Goal: Transaction & Acquisition: Purchase product/service

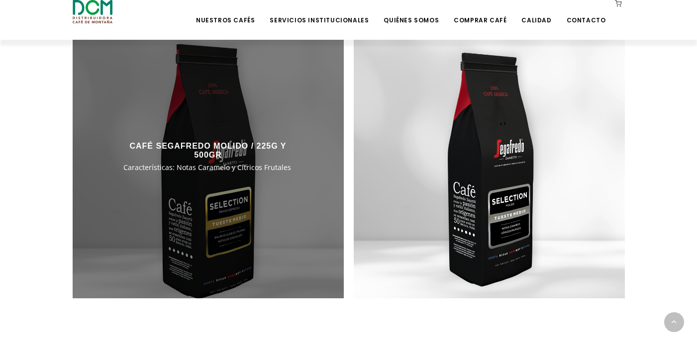
scroll to position [864, 0]
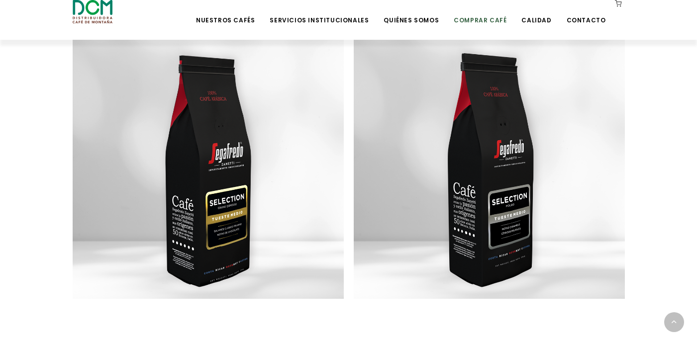
click at [497, 23] on link "Comprar Café" at bounding box center [480, 12] width 65 height 23
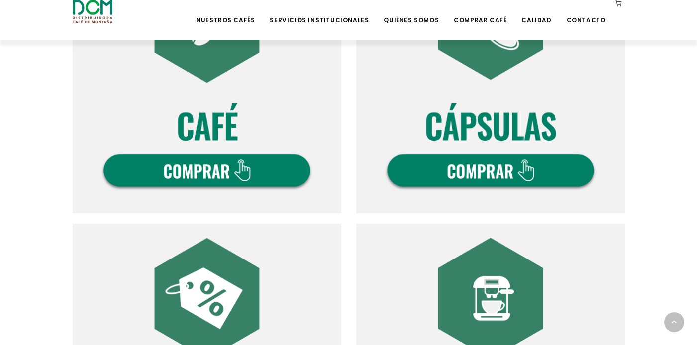
scroll to position [430, 0]
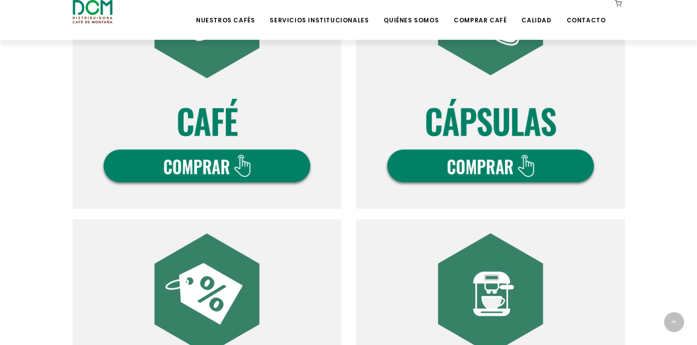
click at [452, 165] on img at bounding box center [490, 74] width 269 height 269
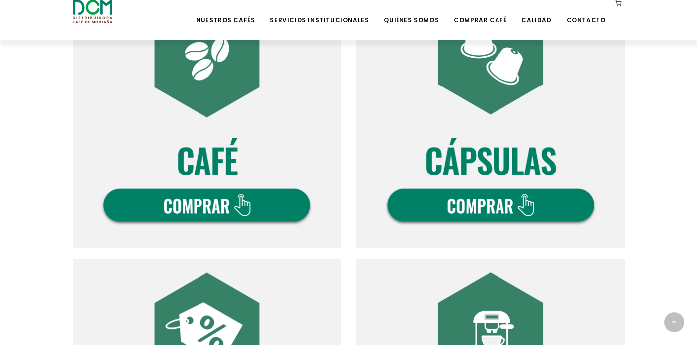
scroll to position [401, 0]
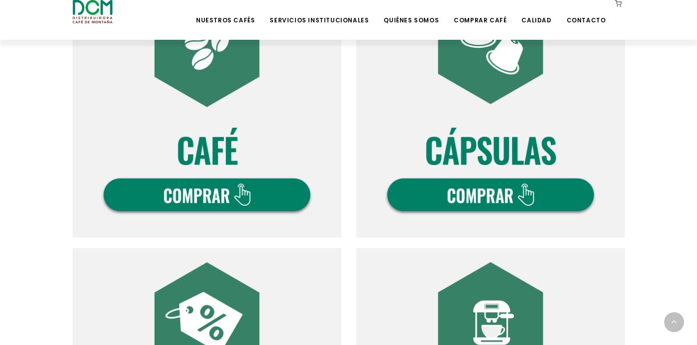
click at [222, 183] on img at bounding box center [207, 103] width 269 height 269
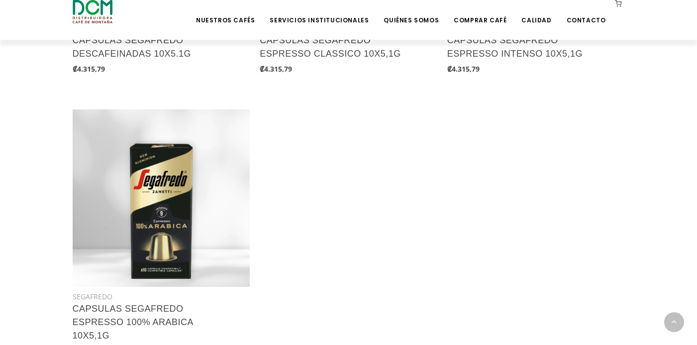
scroll to position [635, 0]
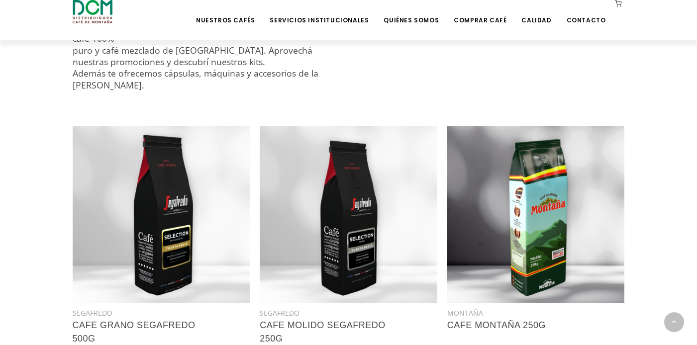
scroll to position [402, 0]
